Goal: Find contact information: Find contact information

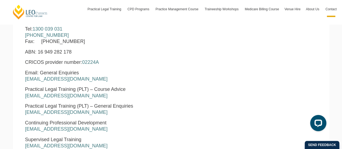
scroll to position [260, 0]
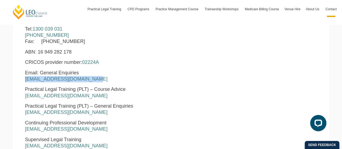
drag, startPoint x: 99, startPoint y: 80, endPoint x: 19, endPoint y: 80, distance: 80.5
click at [19, 80] on section "[PERSON_NAME] Centre for Law [STREET_ADDRESS][PERSON_NAME] Business Hours: [DAT…" at bounding box center [171, 87] width 316 height 235
copy link "[EMAIL_ADDRESS][DOMAIN_NAME]"
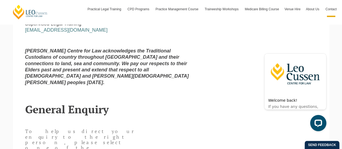
scroll to position [376, 0]
click at [315, 122] on div "Open LiveChat chat widget" at bounding box center [317, 122] width 9 height 9
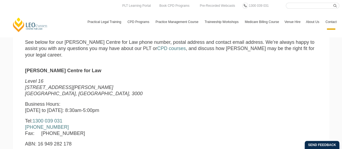
scroll to position [0, 0]
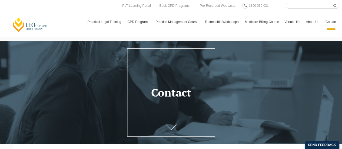
click at [332, 18] on link "Contact" at bounding box center [331, 22] width 16 height 16
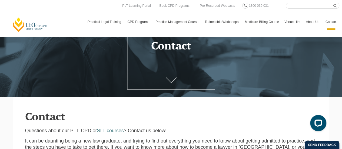
scroll to position [44, 0]
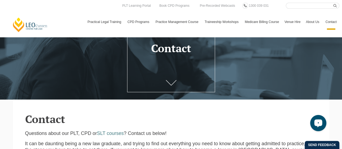
click at [313, 122] on div "Open LiveChat chat widget" at bounding box center [317, 122] width 9 height 9
